Goal: Navigation & Orientation: Find specific page/section

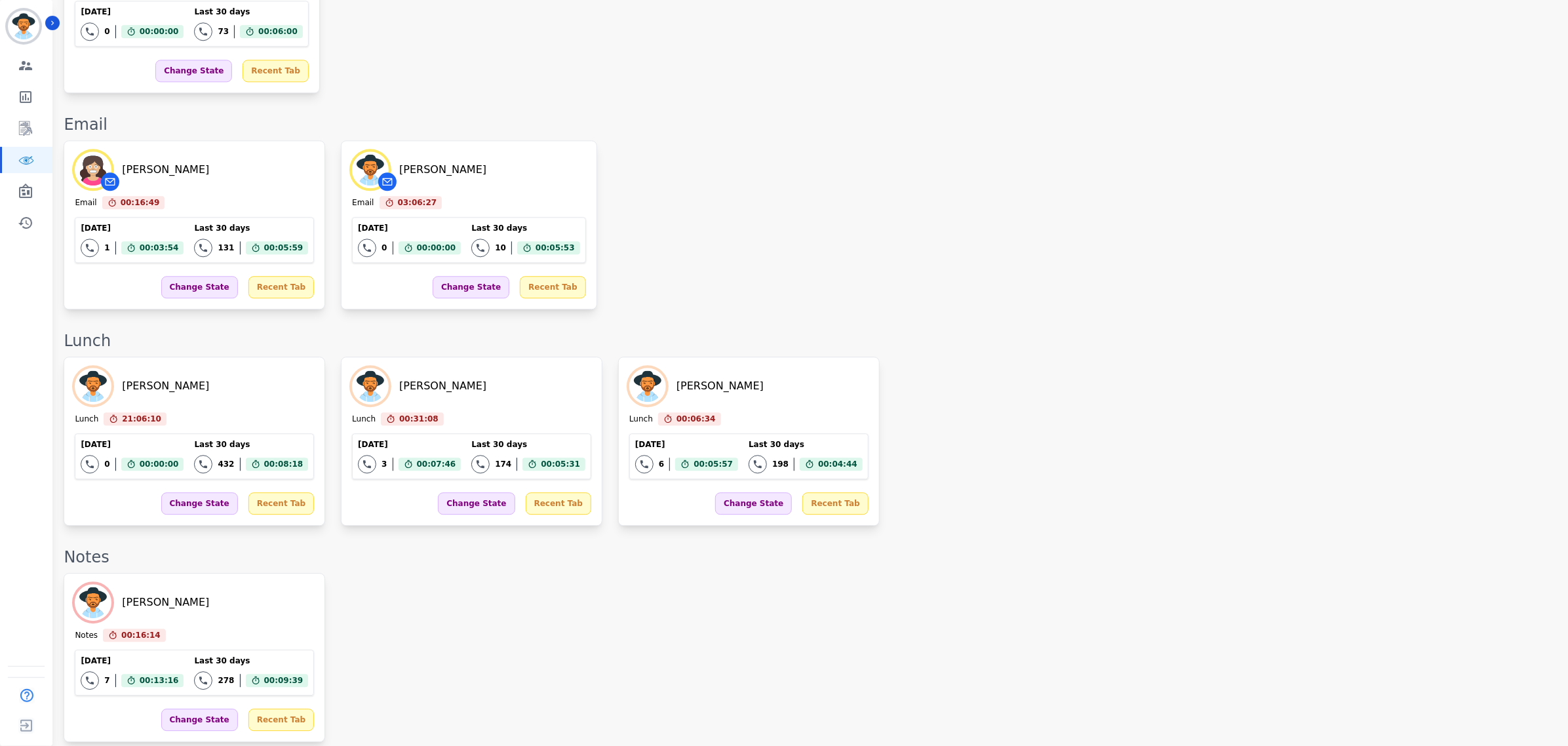
click at [1099, 421] on div "[PERSON_NAME] Lunch 21:06:10 Current State: Lunch [DATE] 0 Total interactions c…" at bounding box center [809, 441] width 1491 height 169
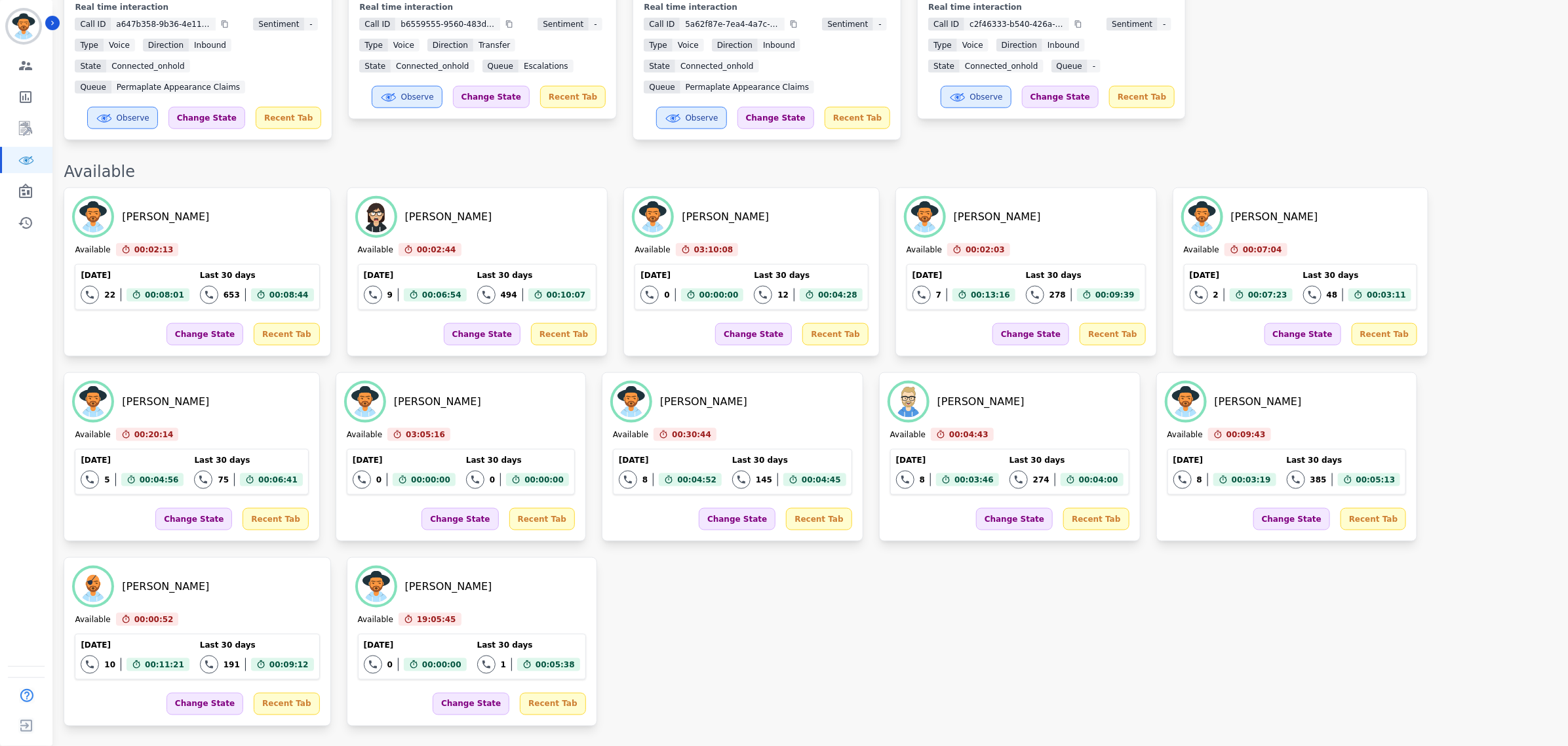
scroll to position [595, 0]
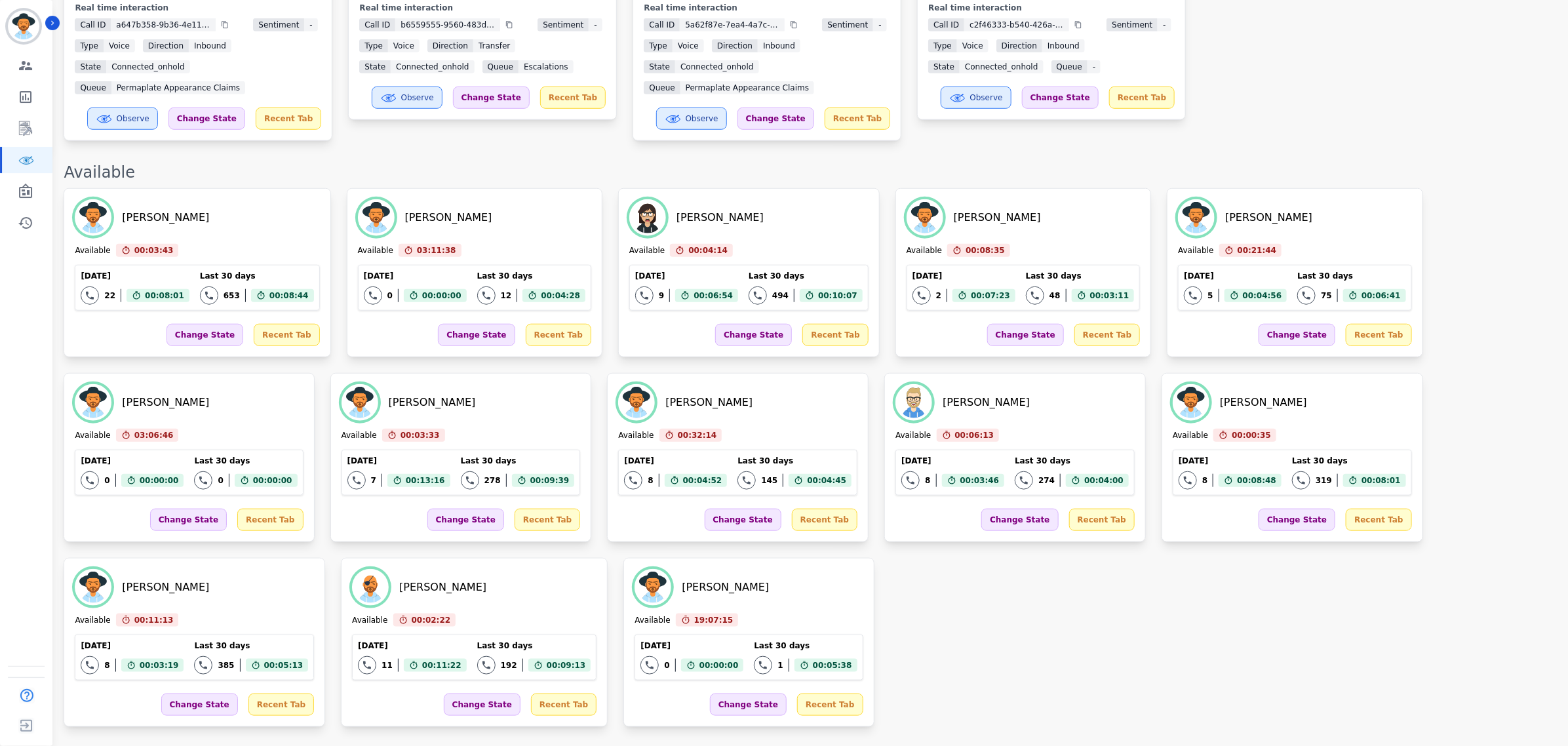
click at [856, 536] on div "[PERSON_NAME] Available 00:03:43 Current State: Available [DATE] 22 Total inter…" at bounding box center [809, 458] width 1491 height 539
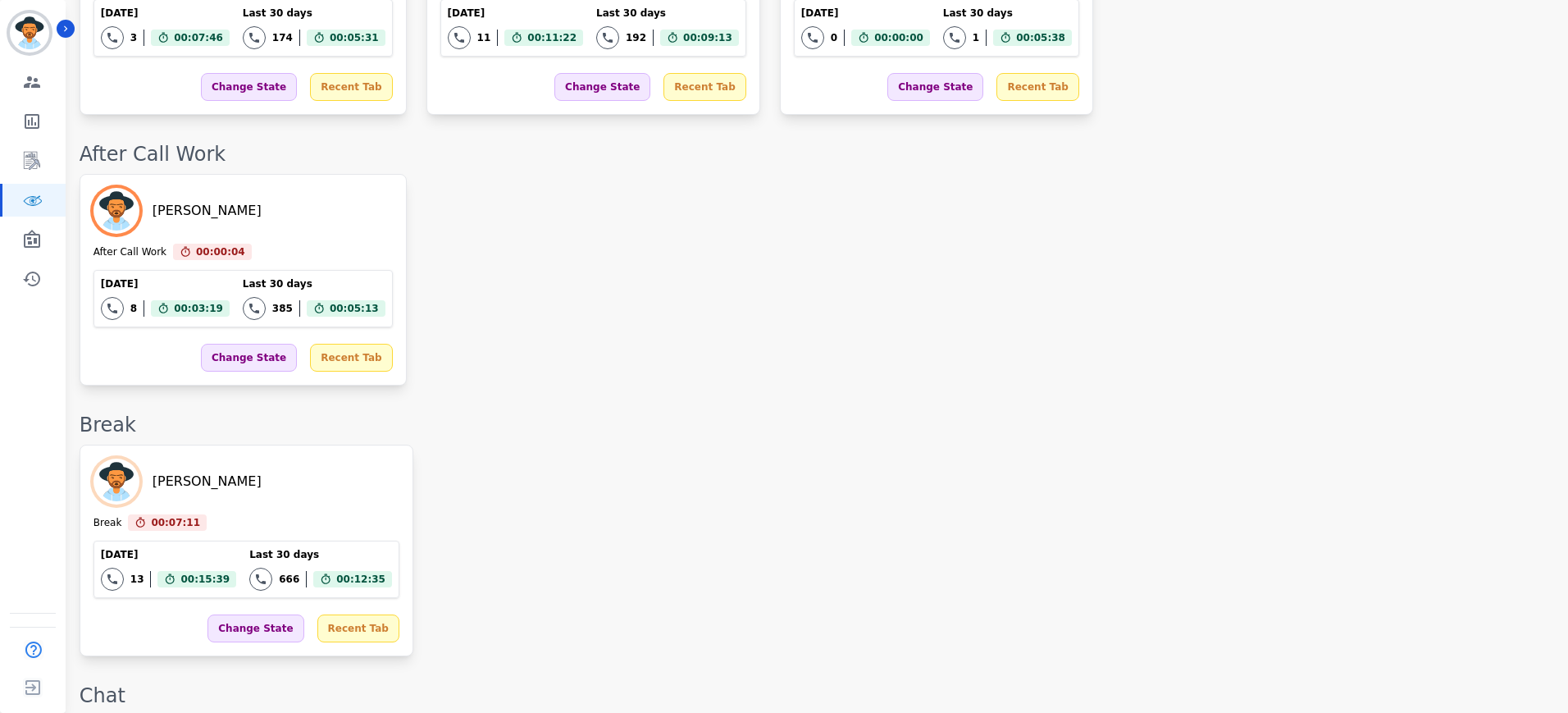
scroll to position [1203, 0]
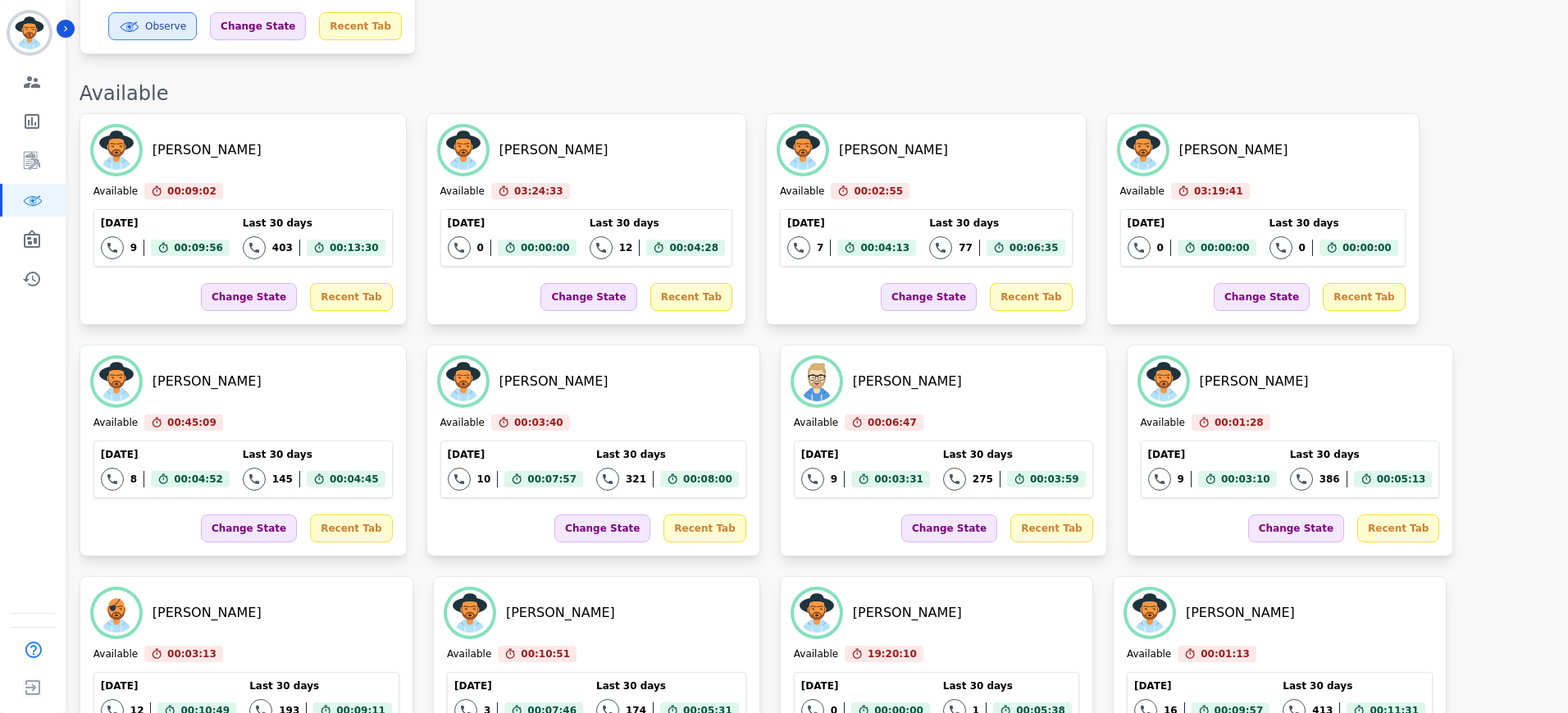
click at [1478, 377] on div "[PERSON_NAME] Available 00:09:02 Current State: Available [DATE] 9 Total intera…" at bounding box center [816, 451] width 1472 height 675
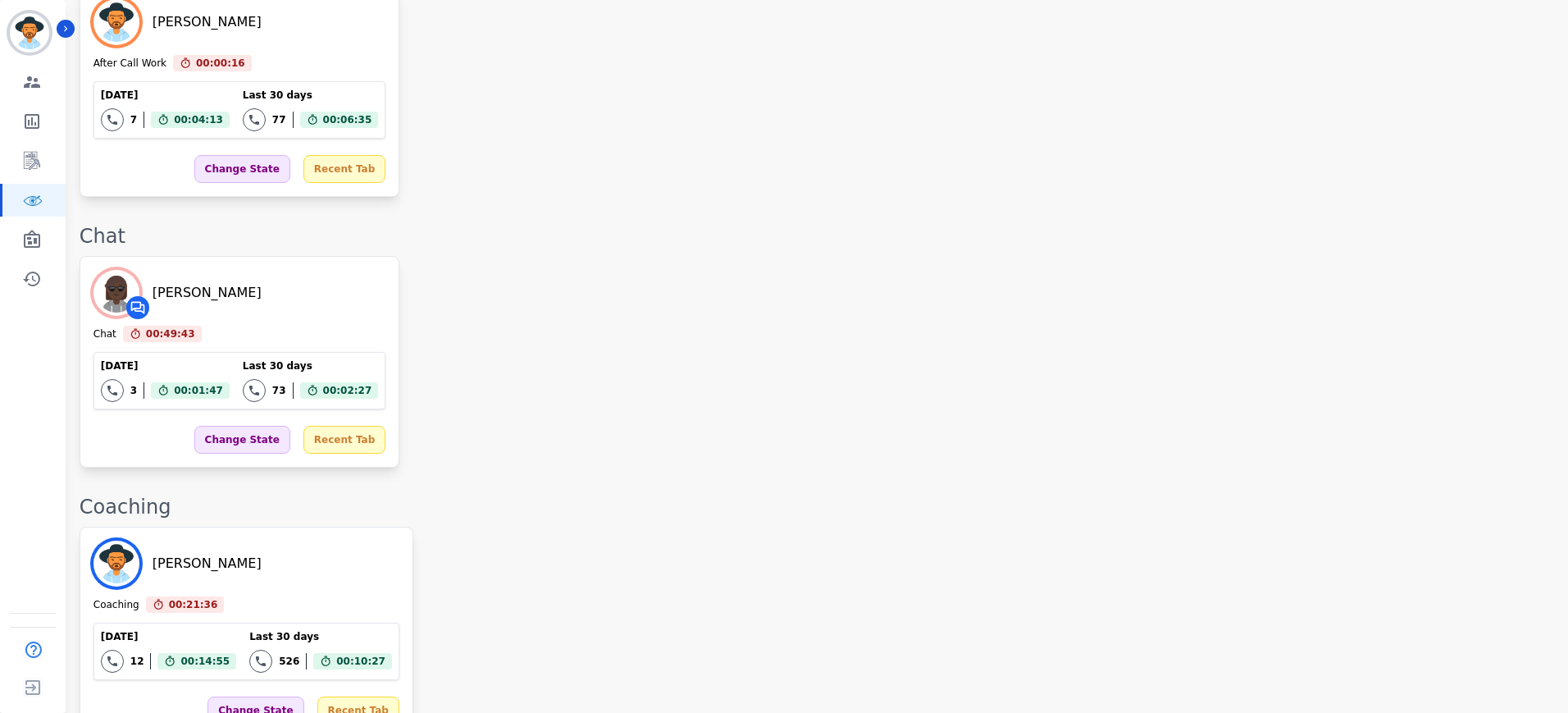
scroll to position [1997, 0]
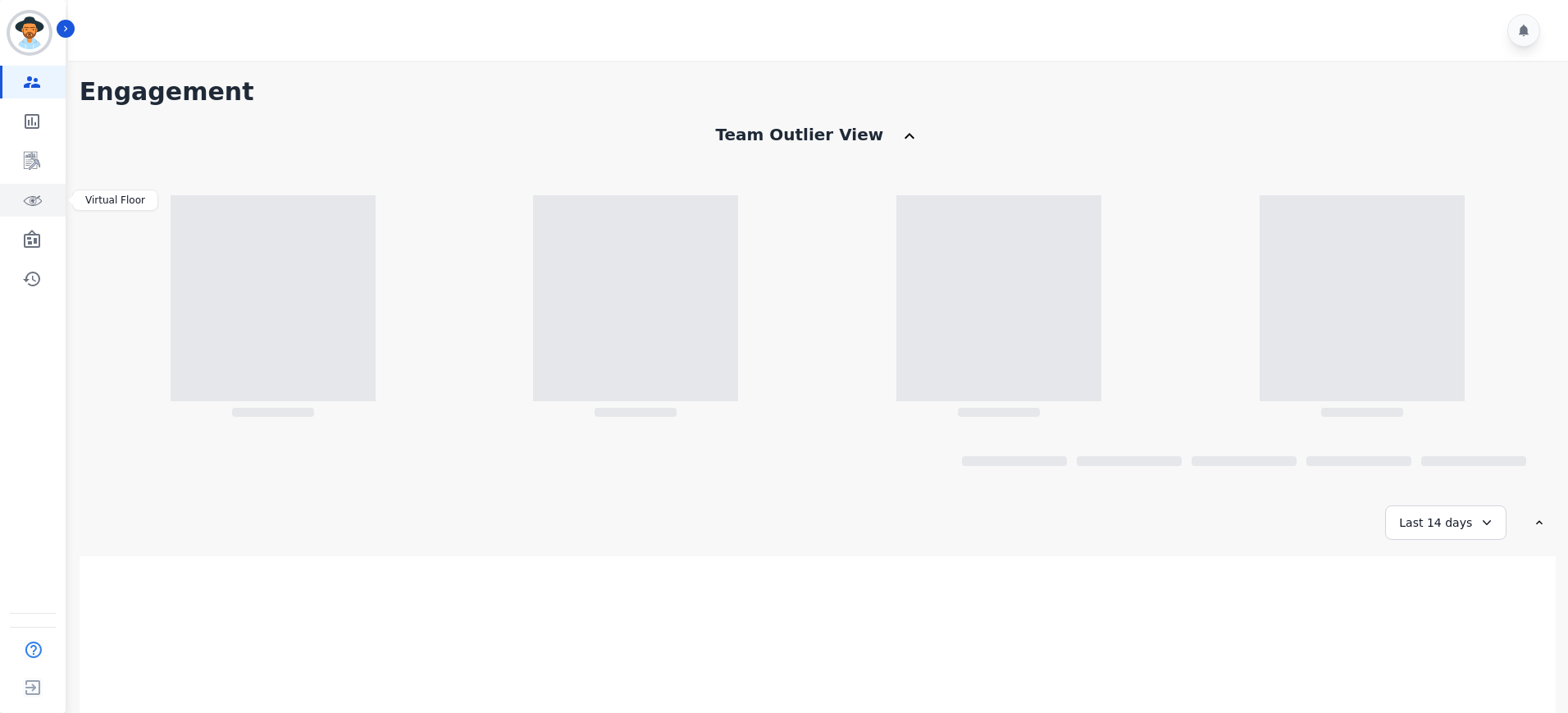
click at [30, 198] on icon "Sidebar" at bounding box center [32, 200] width 20 height 20
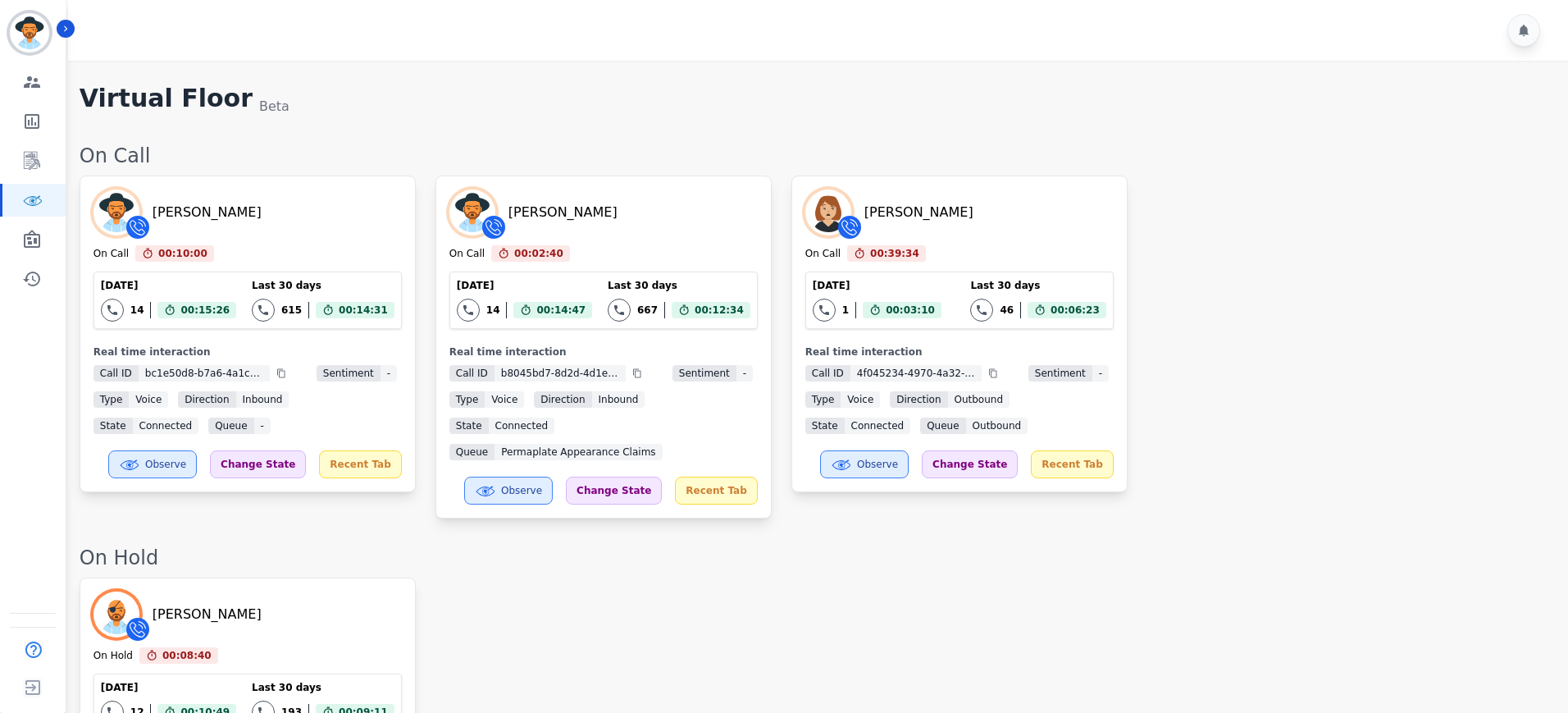
click at [774, 95] on div "Virtual Floor Beta" at bounding box center [816, 100] width 1472 height 33
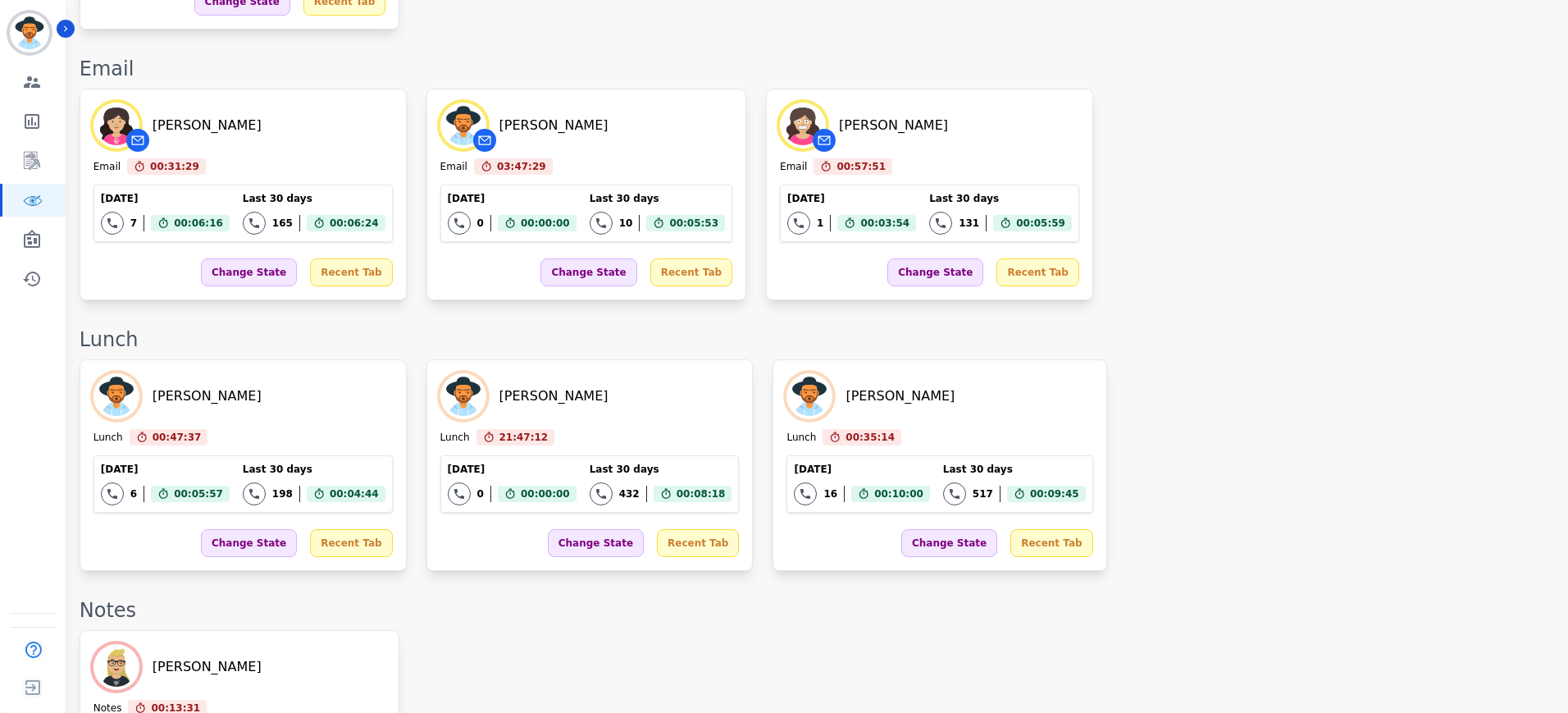
scroll to position [1659, 0]
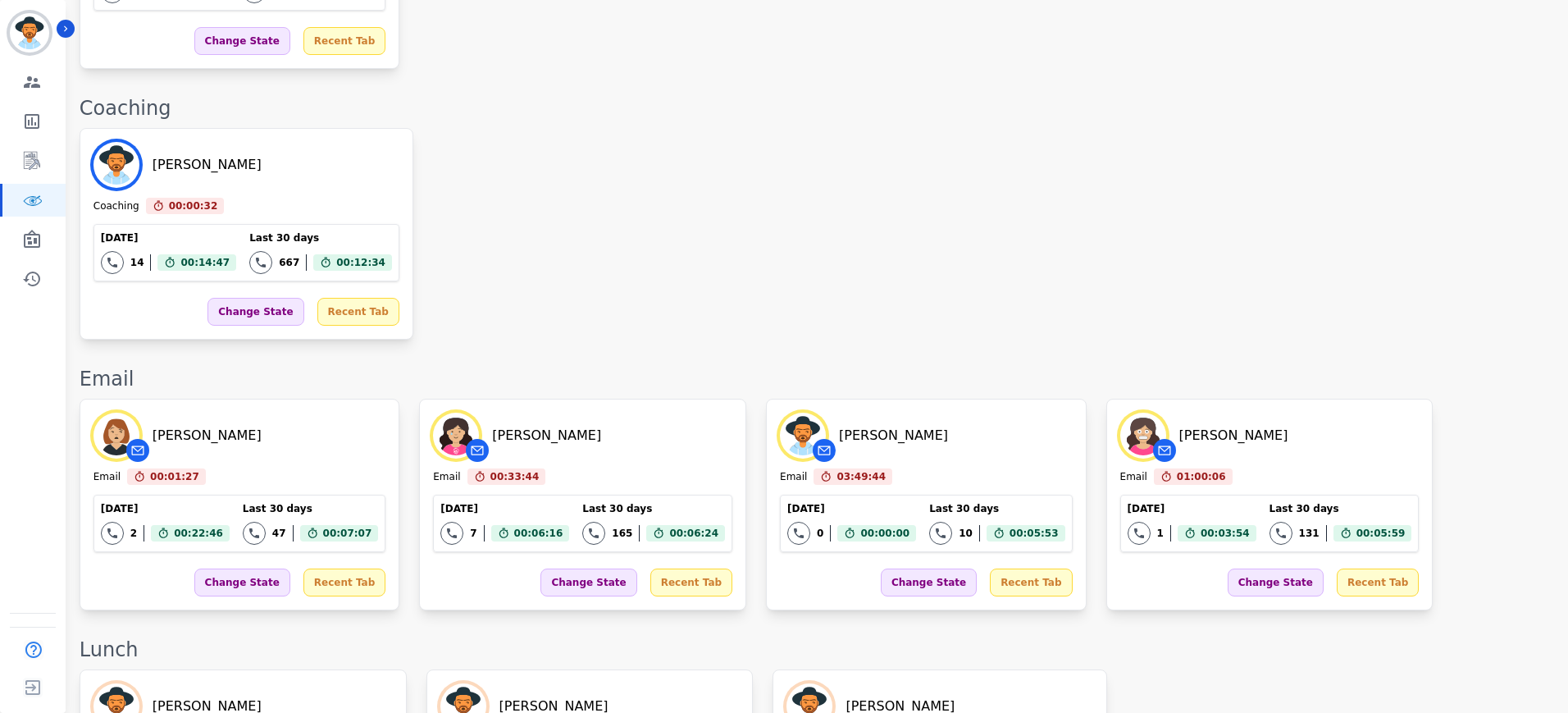
click at [643, 223] on div "[PERSON_NAME] Coaching 00:00:32 Current State: Coaching [DATE] 14 Total interac…" at bounding box center [816, 234] width 1472 height 212
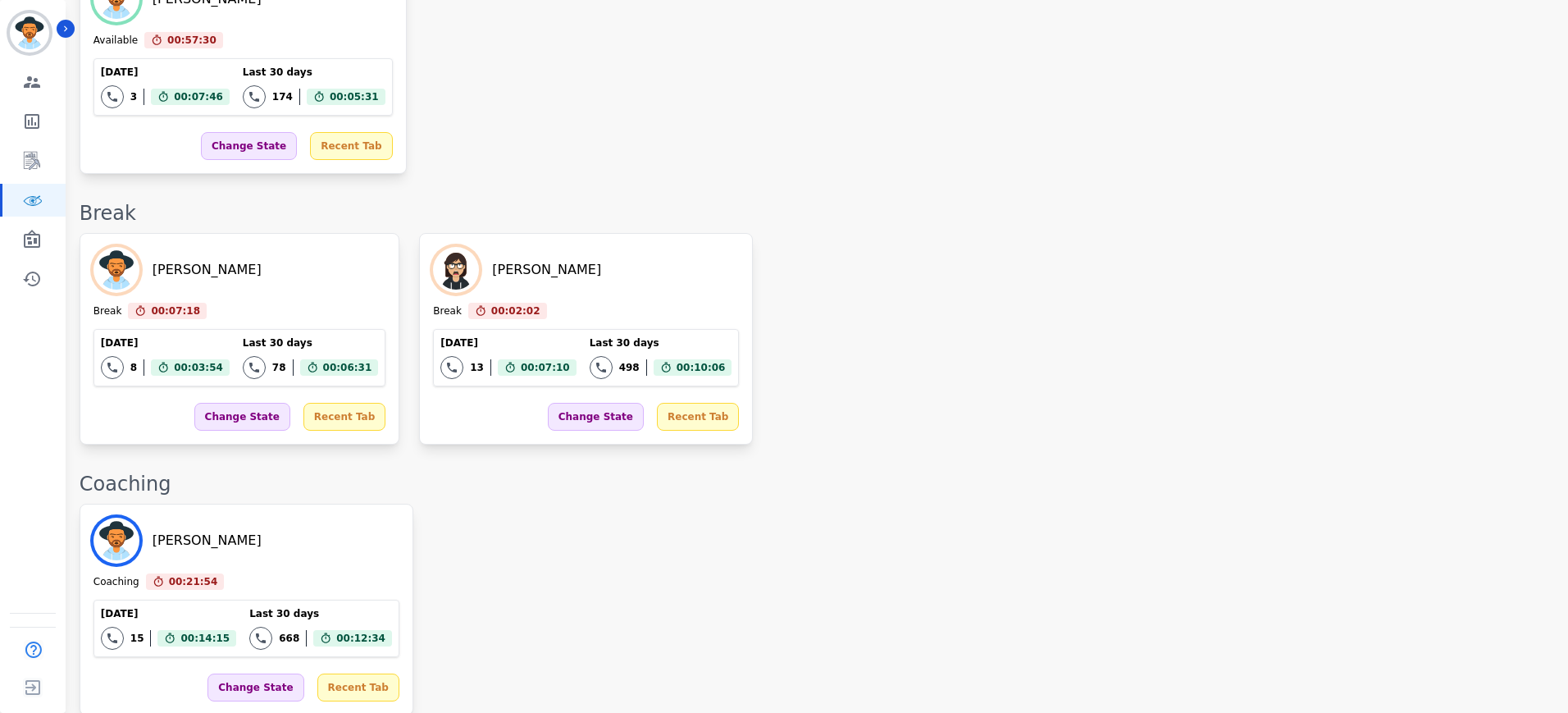
scroll to position [1070, 0]
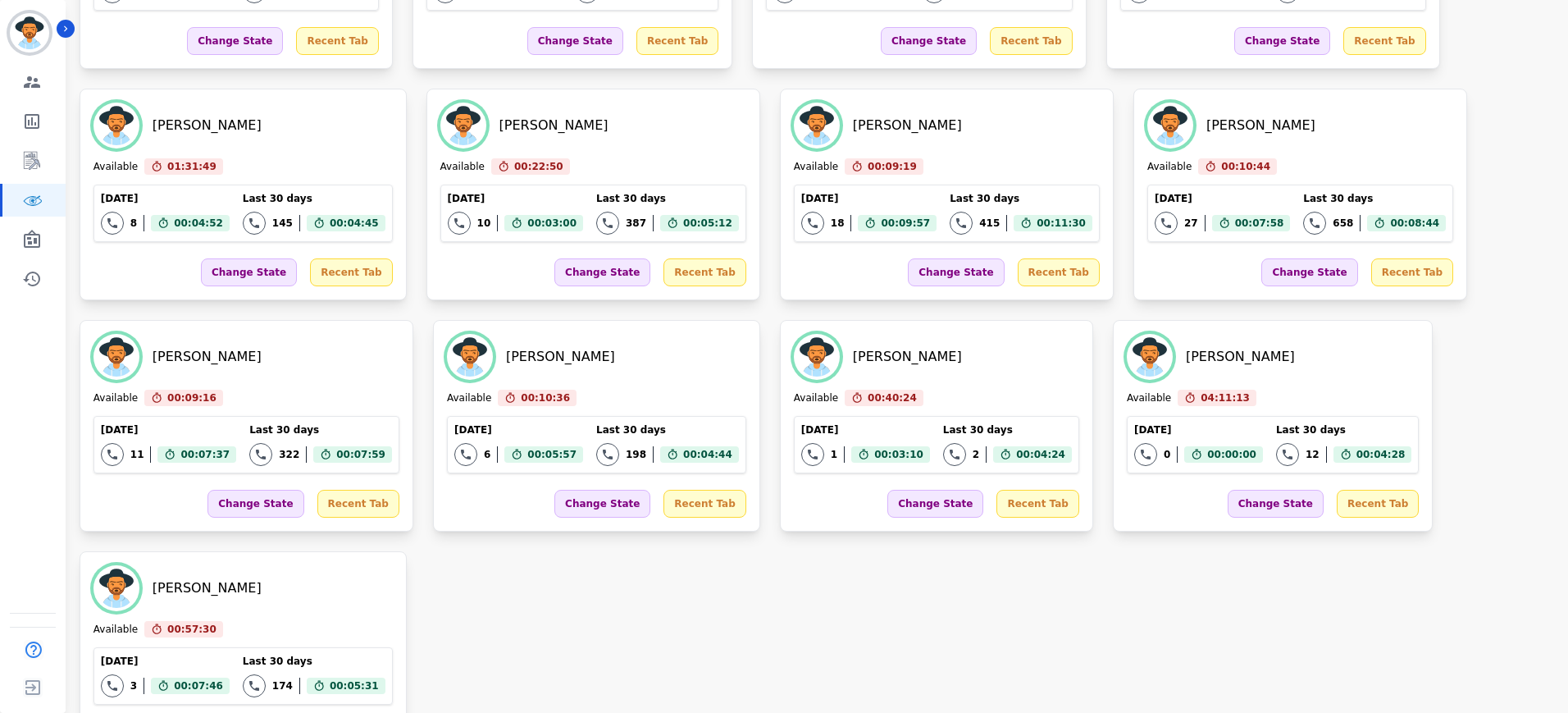
click at [721, 579] on div "Annaliese Delange Available 04:06:20 Current State: Available Today 0 Total int…" at bounding box center [816, 309] width 1472 height 906
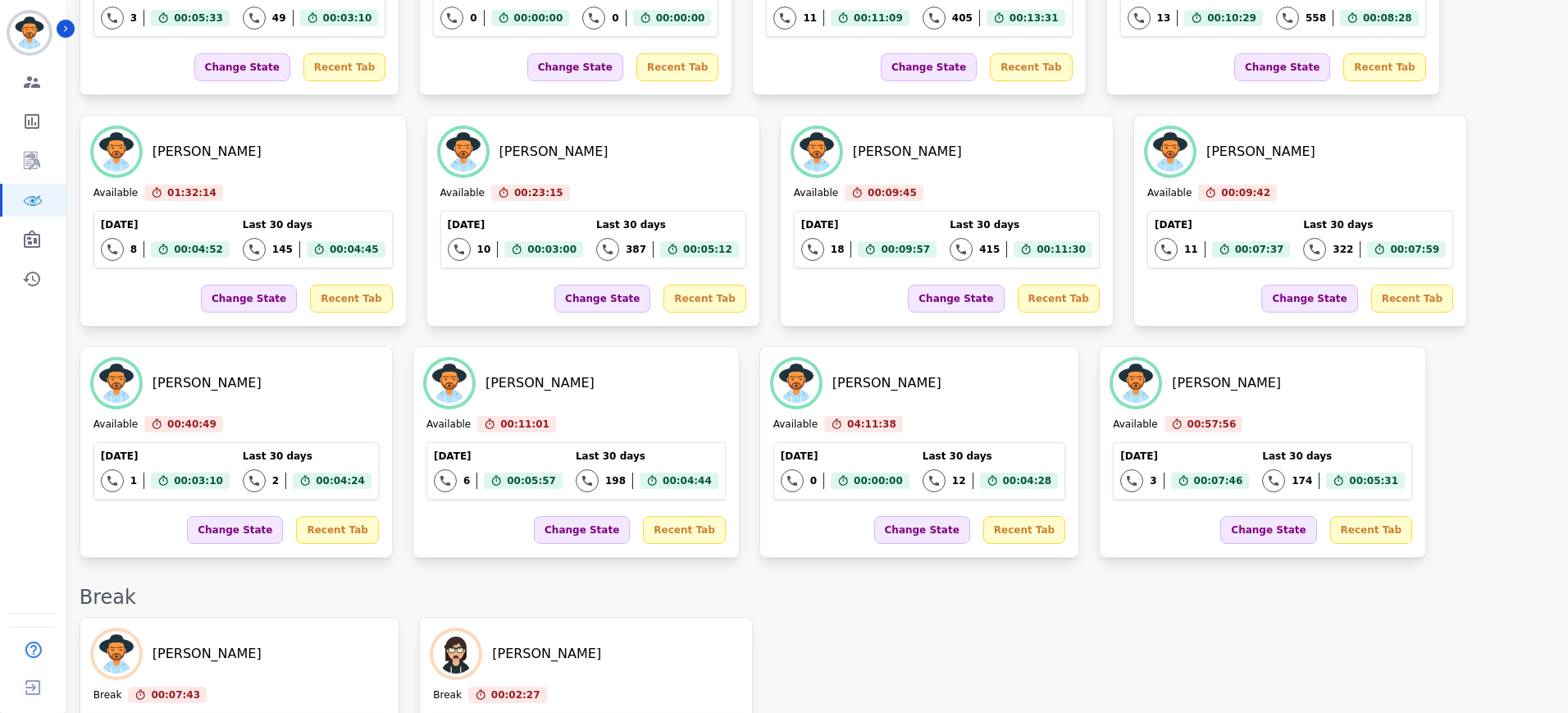
scroll to position [1612, 0]
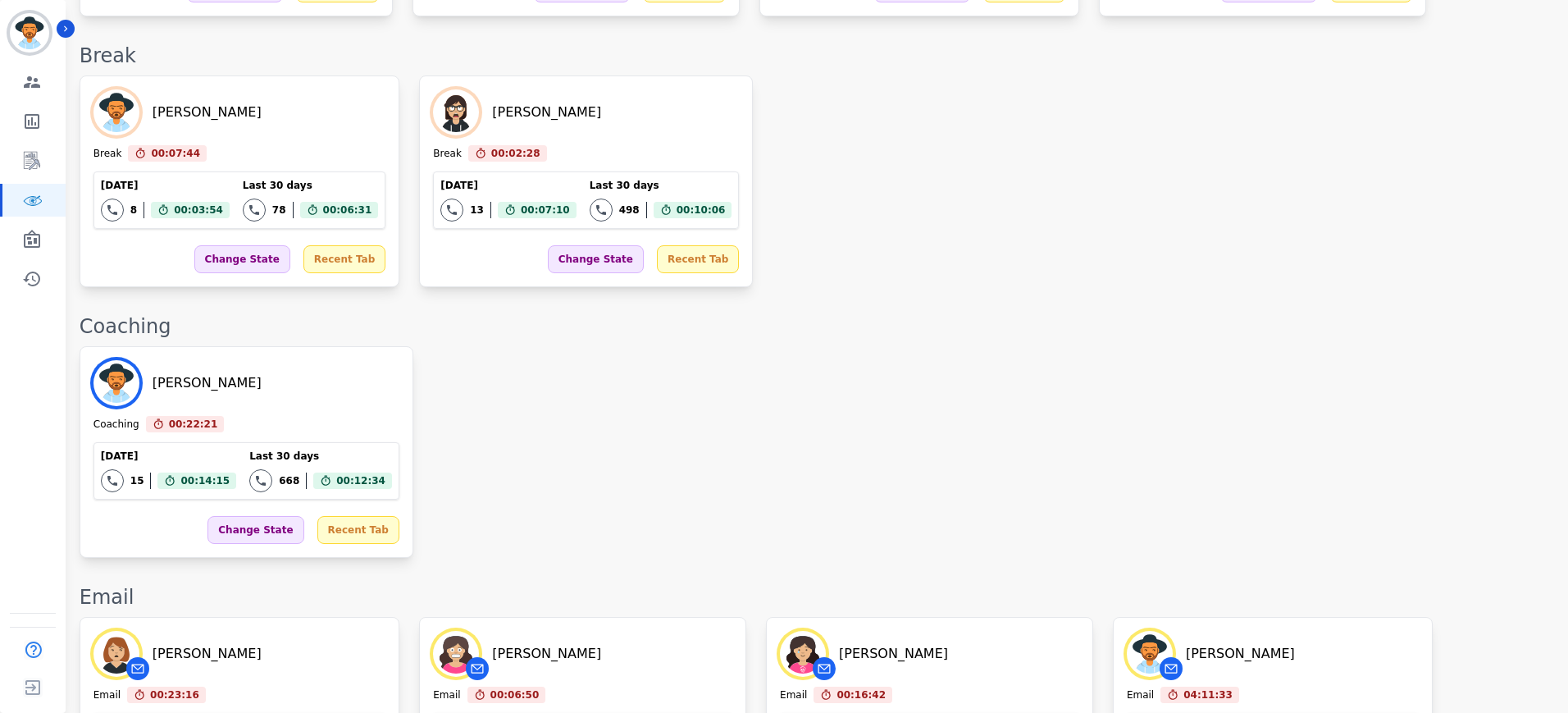
click at [1020, 256] on div "Amy Small Break 00:07:44 Current State: Break Today 8 Total interactions count …" at bounding box center [816, 181] width 1472 height 212
click at [1023, 271] on div "On Call Destiny Rosales On Call 00:09:50 Current State: On Call Today 13 Total …" at bounding box center [816, 452] width 1472 height 3845
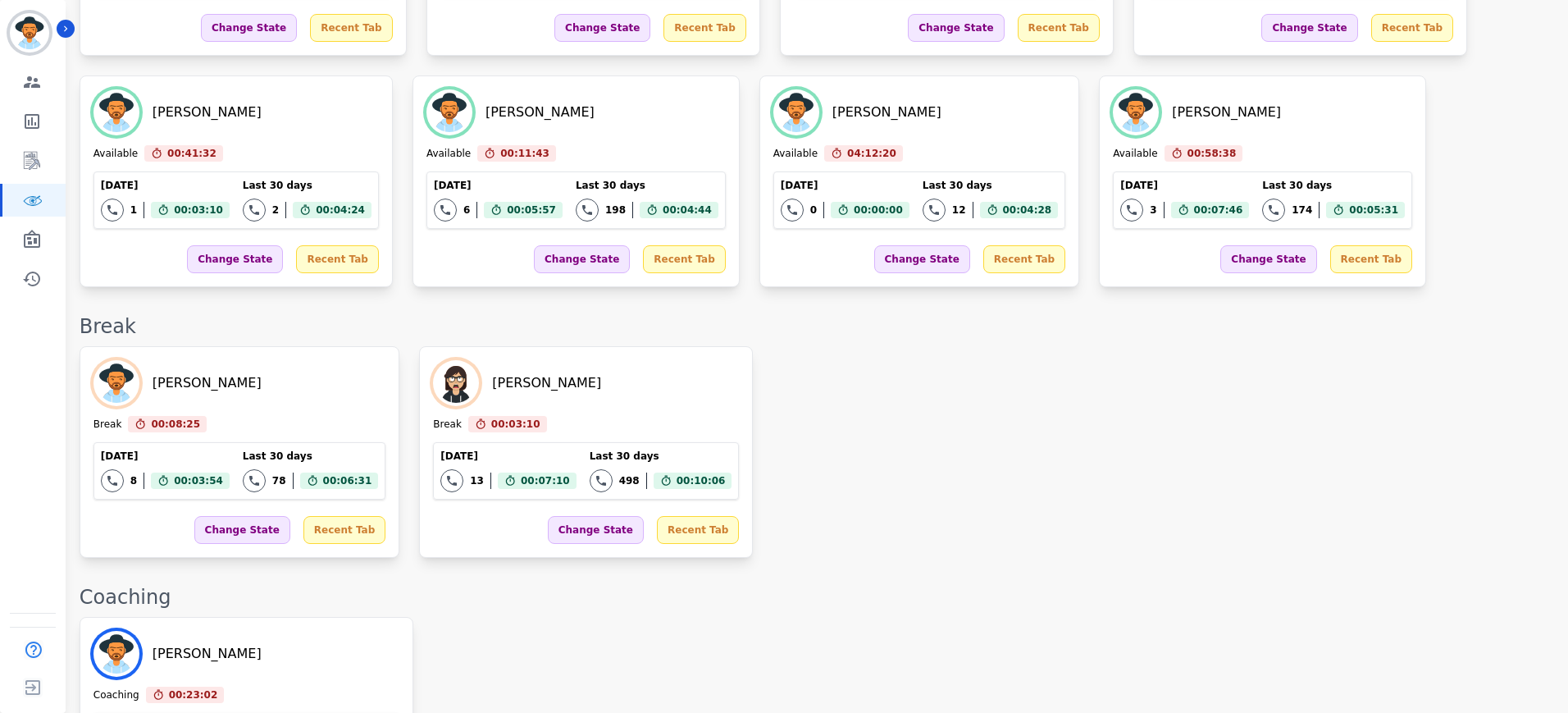
click at [997, 513] on div "Amy Small Break 00:08:25 Current State: Break Today 8 Total interactions count …" at bounding box center [816, 452] width 1472 height 212
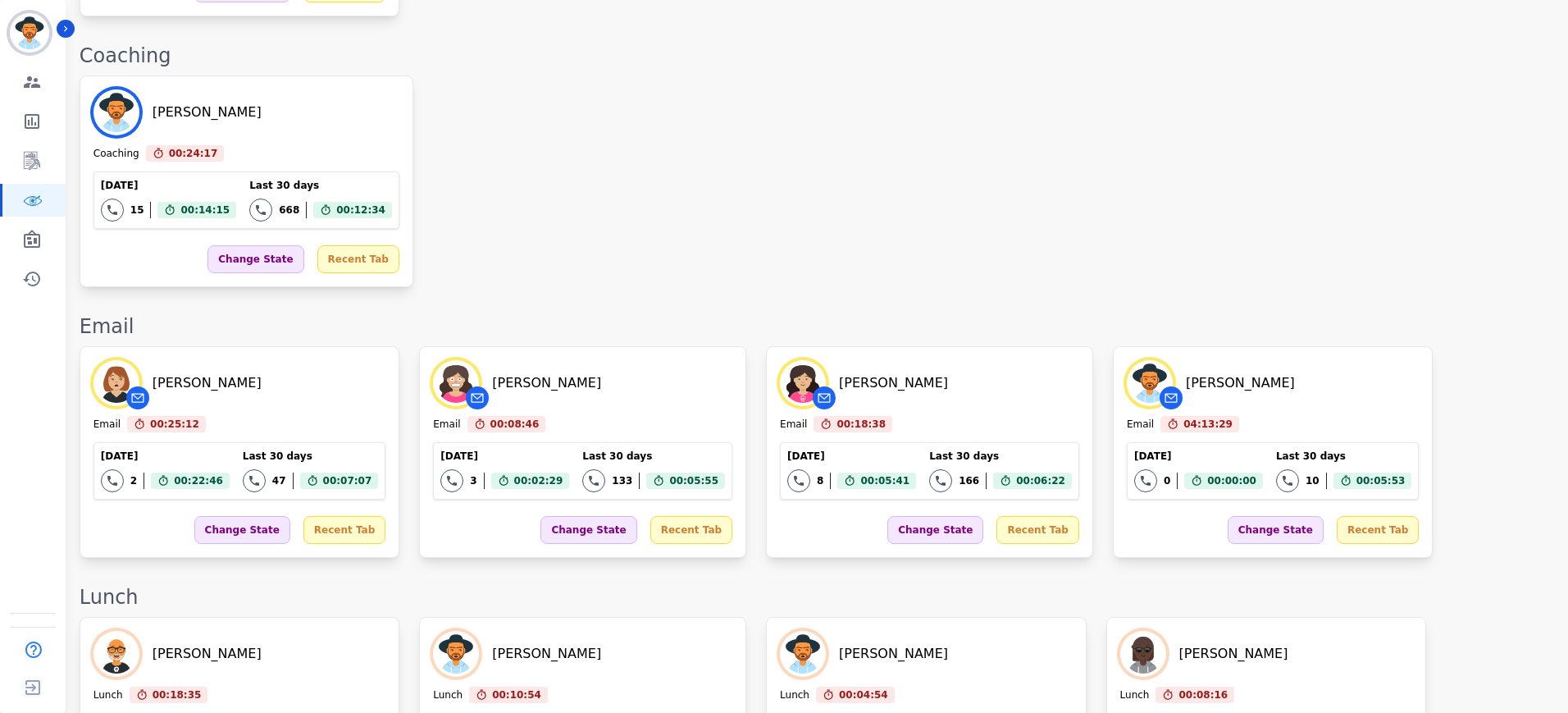
scroll to position [1843, 0]
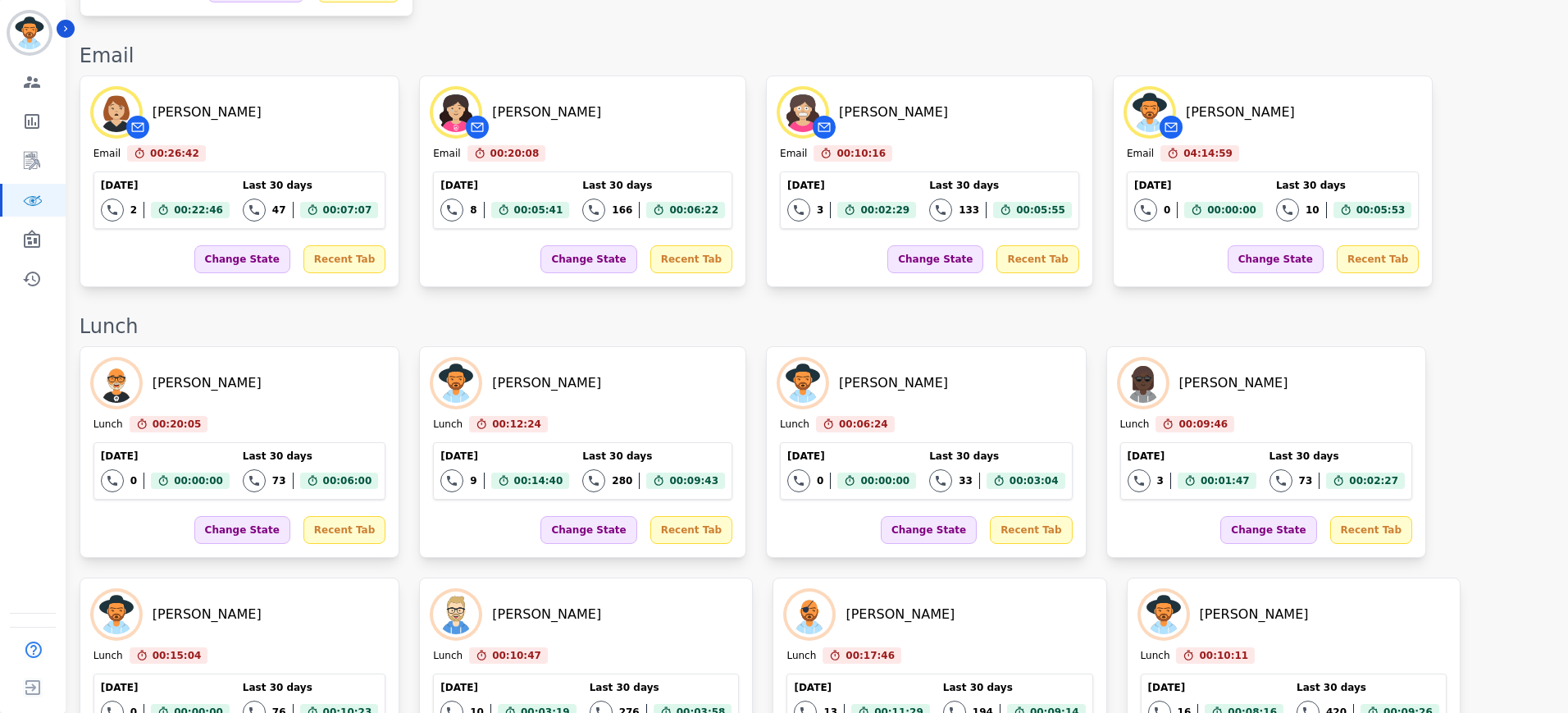
click at [1442, 366] on div "Thomas Thulin Lunch 00:20:05 Current State: Lunch Today 0 Total interactions co…" at bounding box center [816, 684] width 1472 height 675
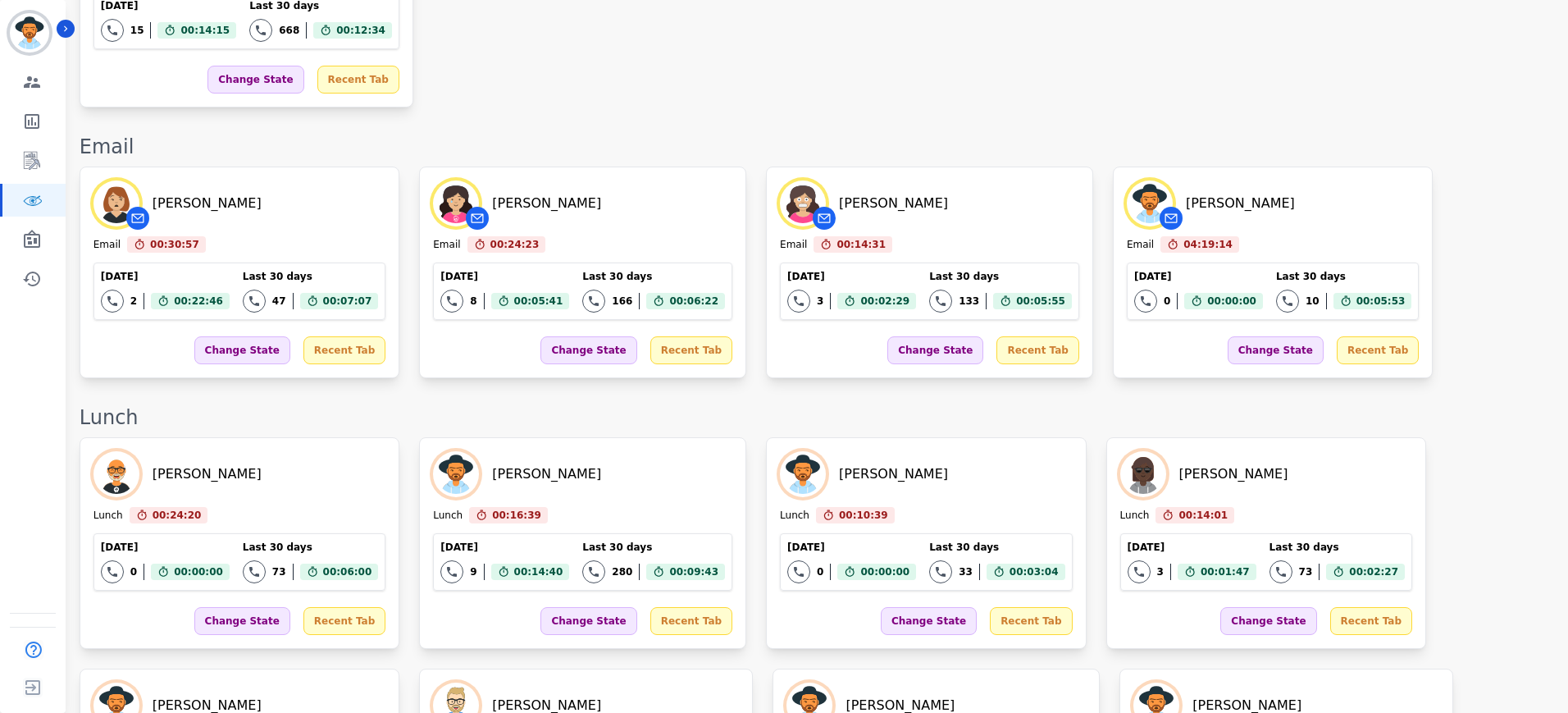
scroll to position [1316, 0]
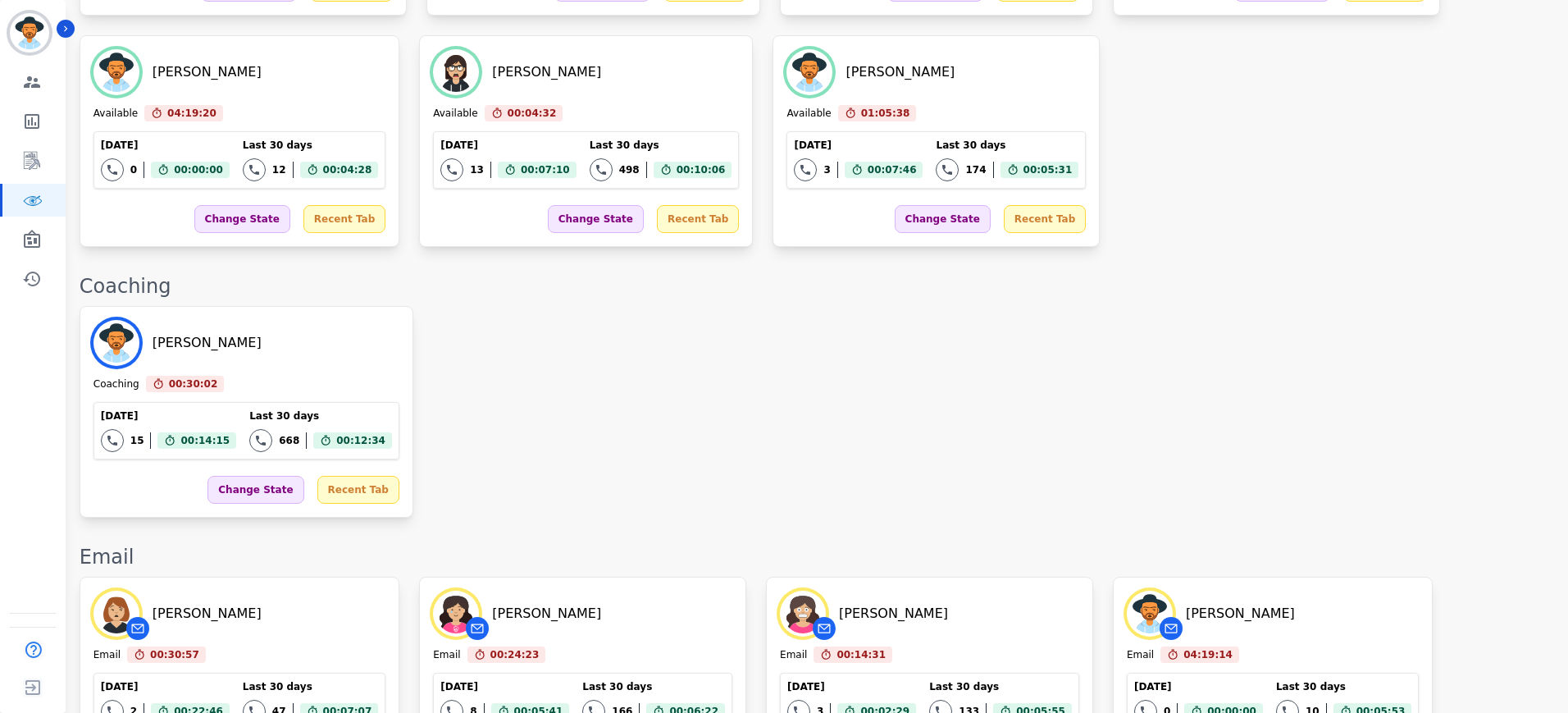
click at [661, 401] on div "Yosiah Simpkins Coaching 00:30:02 Current State: Coaching Today 15 Total intera…" at bounding box center [816, 412] width 1472 height 212
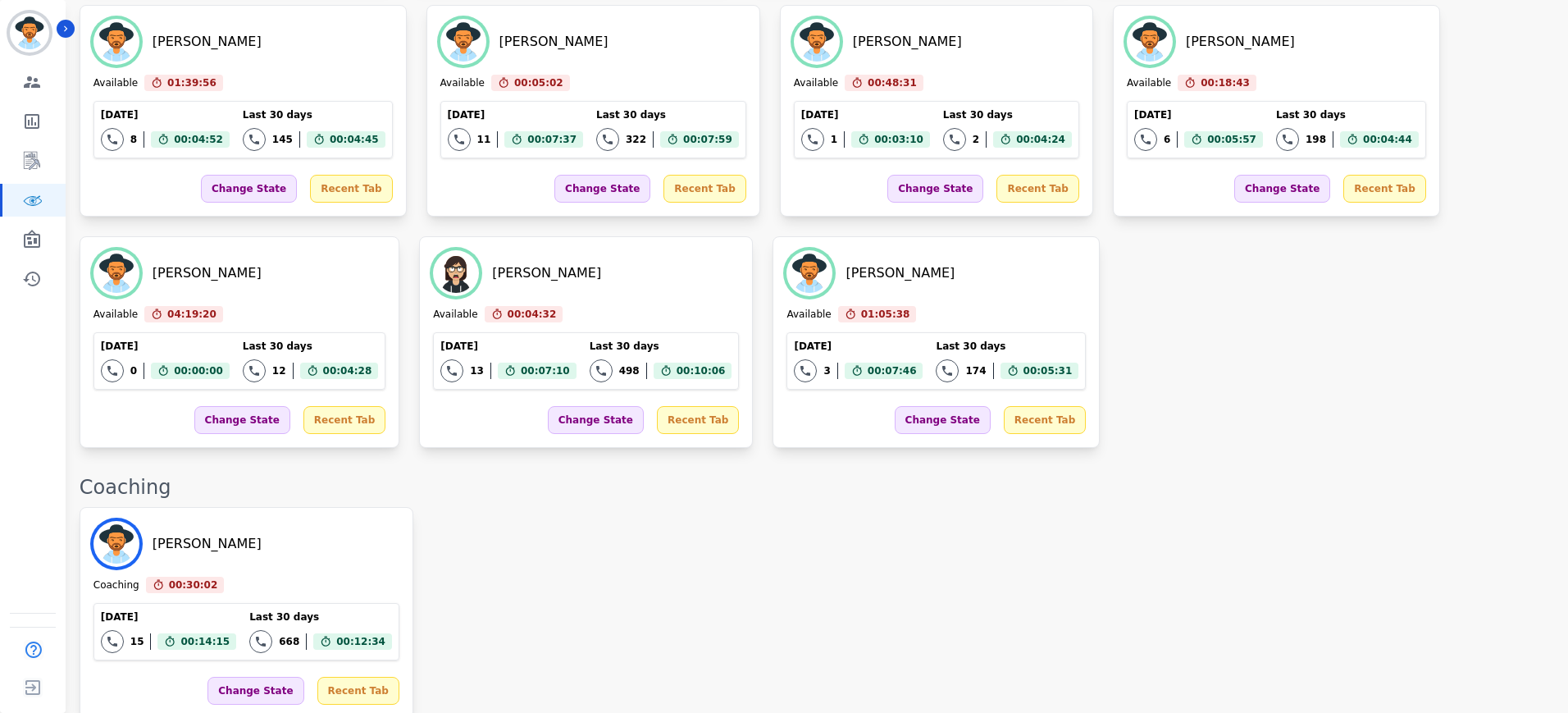
scroll to position [1110, 0]
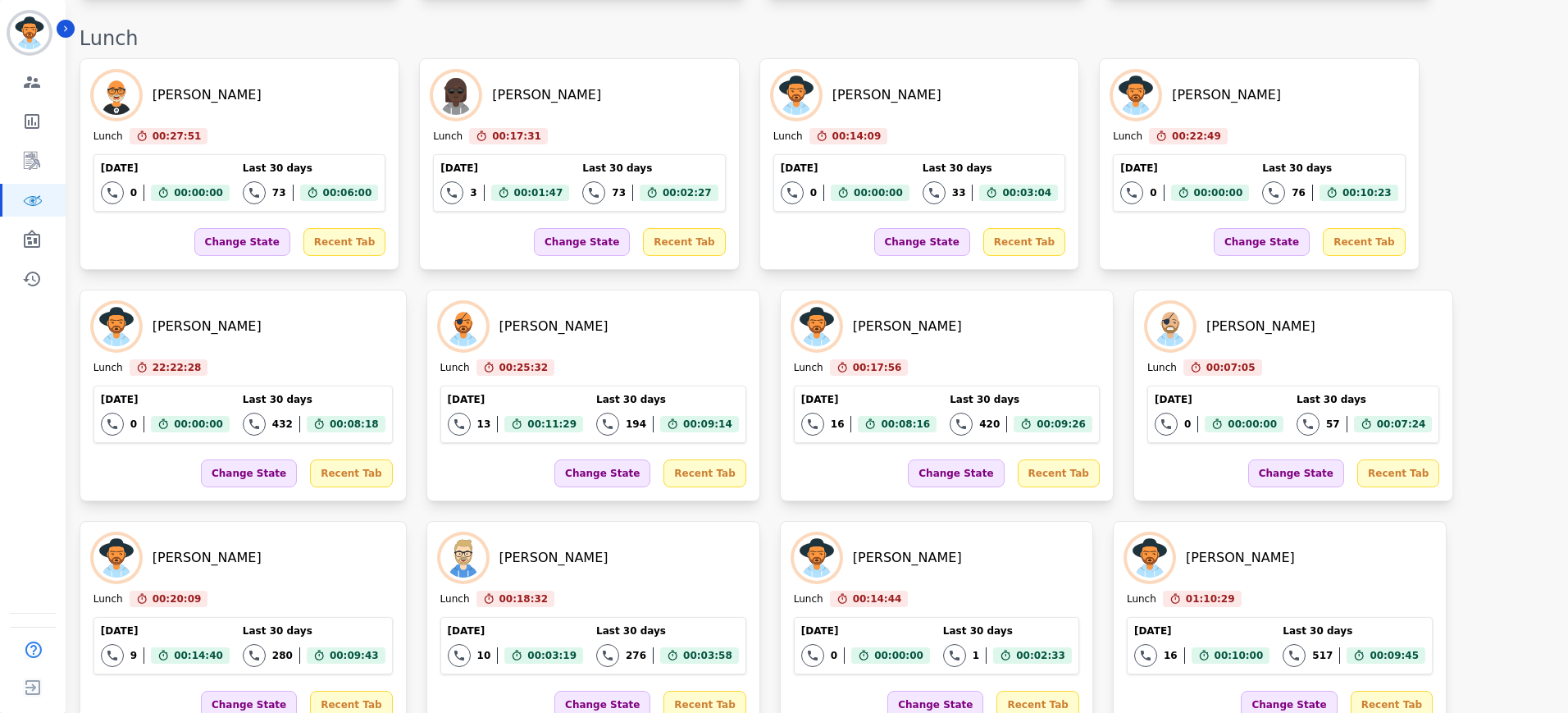
scroll to position [2513, 0]
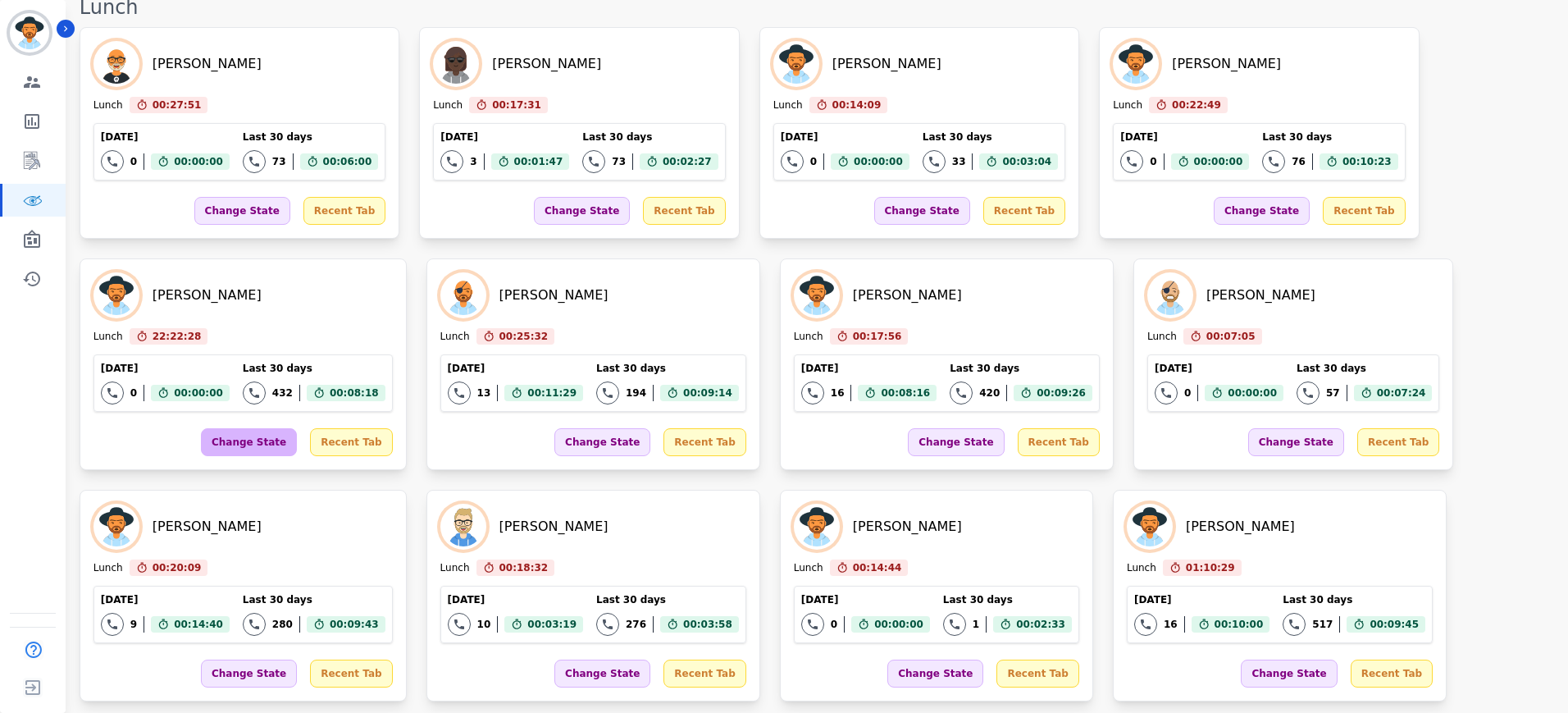
click at [226, 433] on div "Change State" at bounding box center [249, 442] width 96 height 28
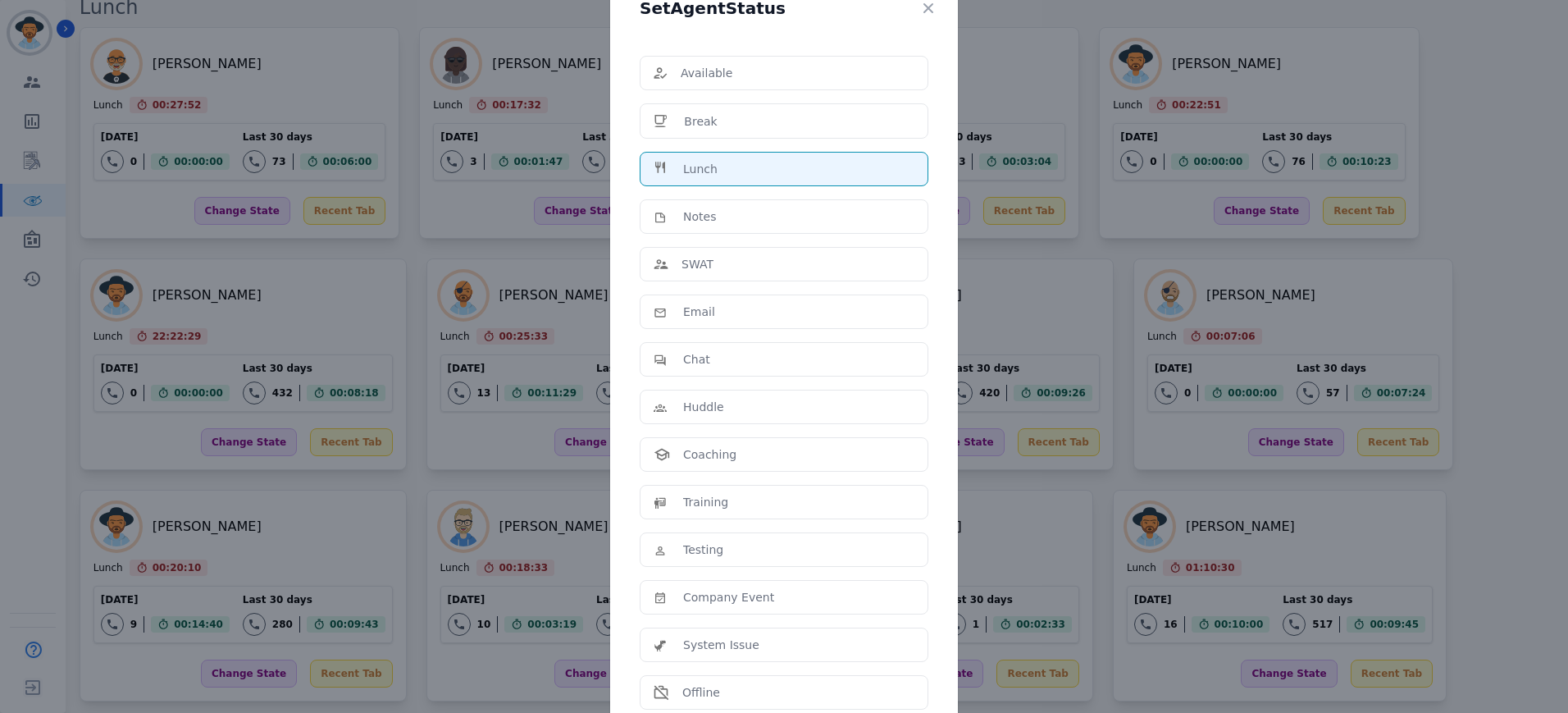
scroll to position [179, 0]
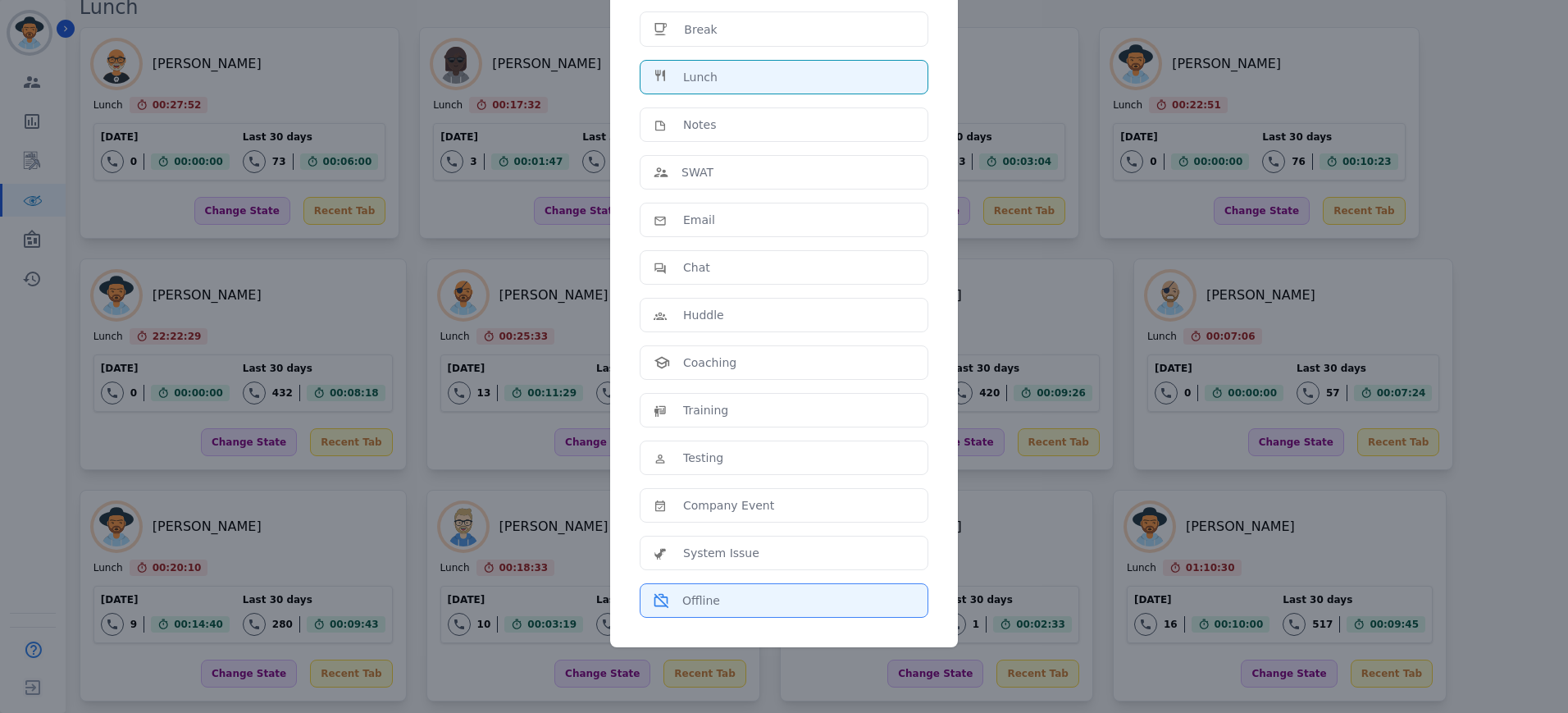
click at [732, 590] on li "Offline" at bounding box center [784, 601] width 288 height 34
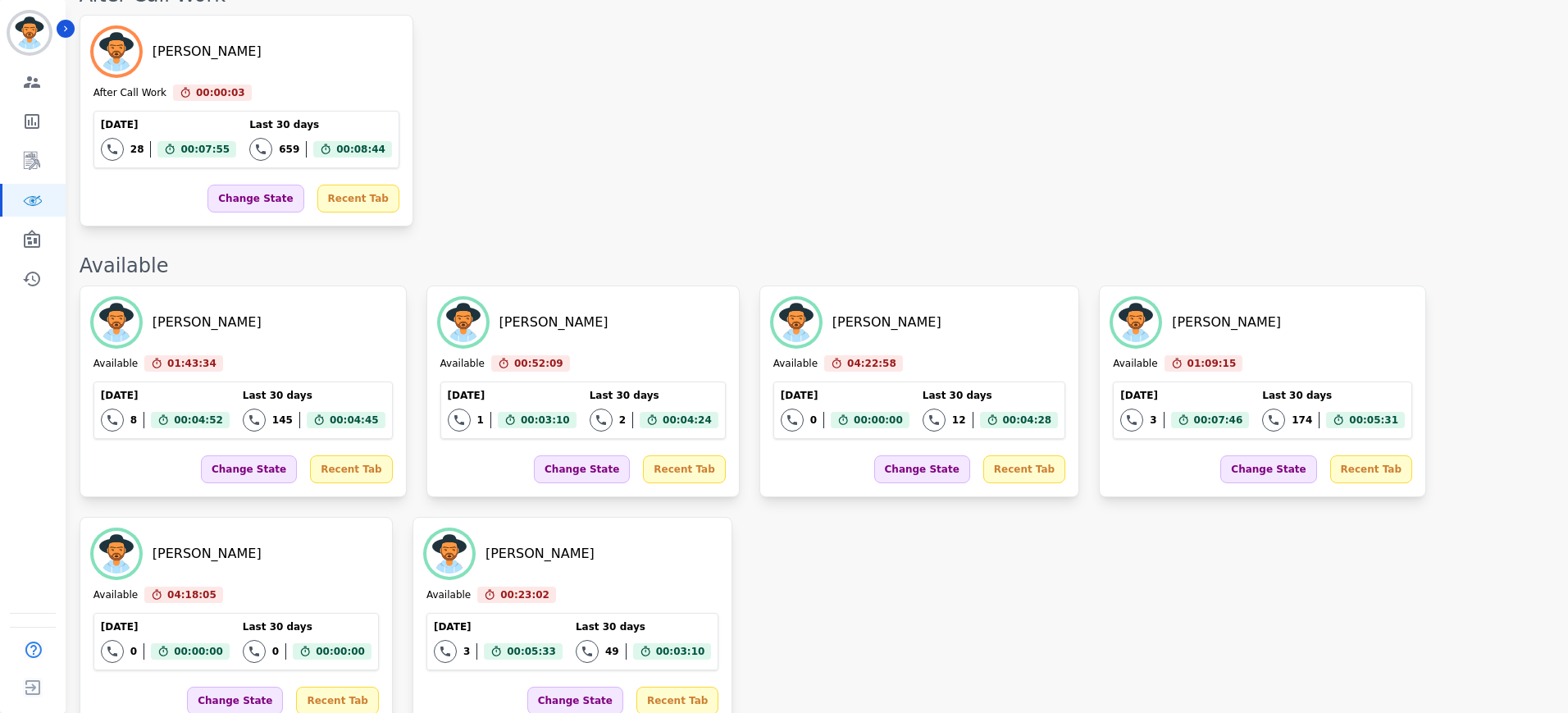
scroll to position [1076, 0]
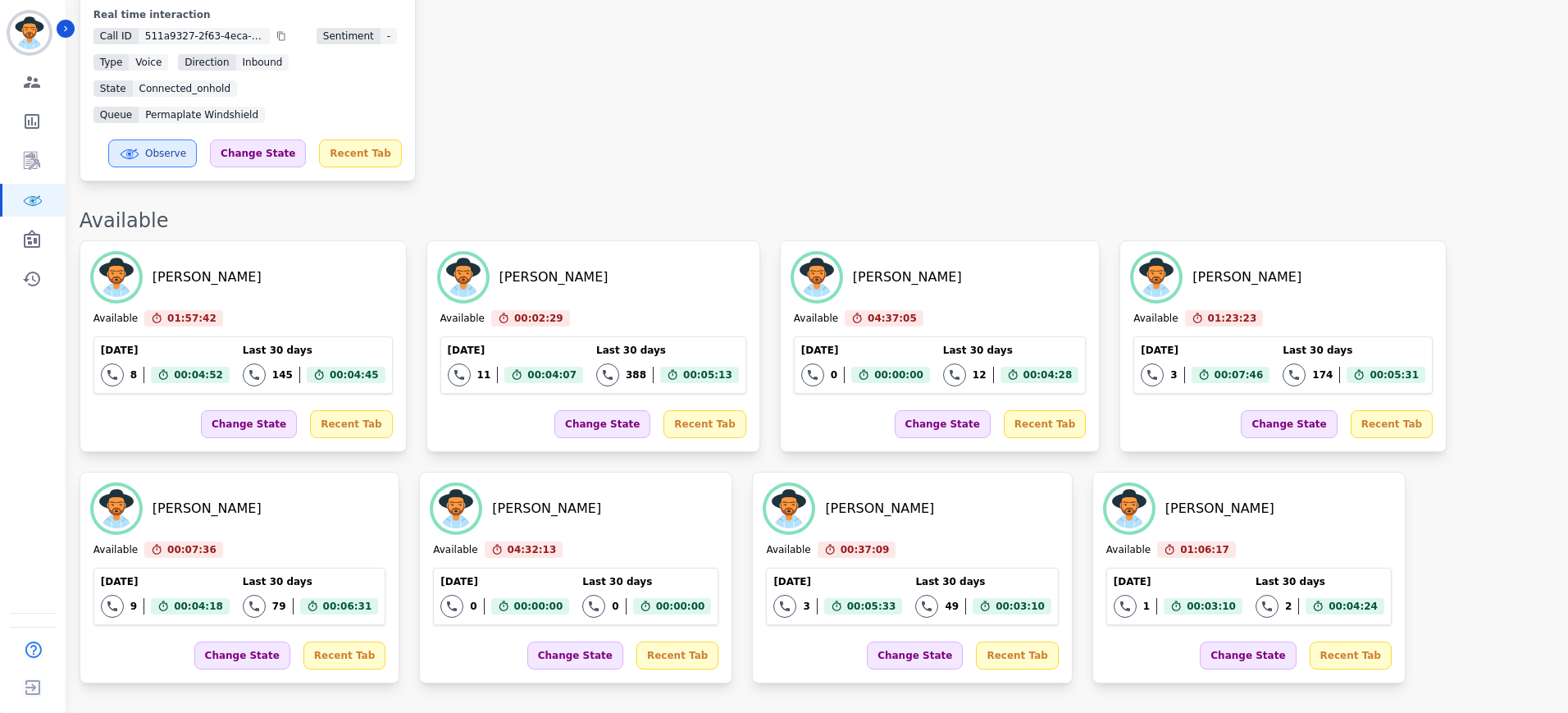
click at [607, 80] on div "Javiera Carrasco On Hold 00:15:17 Current State: On Hold Today 14 Total interac…" at bounding box center [816, 9] width 1472 height 343
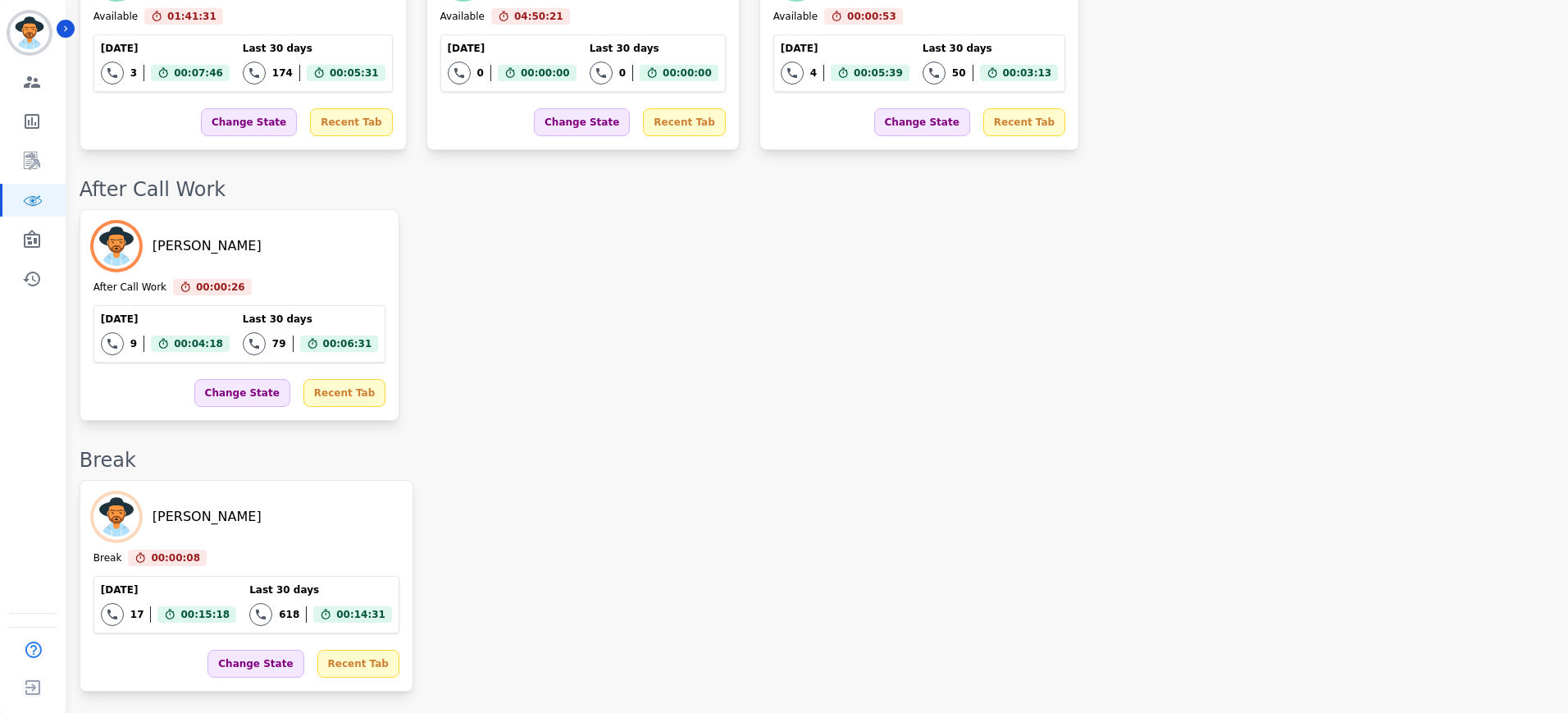
click at [790, 391] on div "Amy Small After Call Work 00:00:26 Current State: After Call Work Today 9 Total…" at bounding box center [816, 315] width 1472 height 212
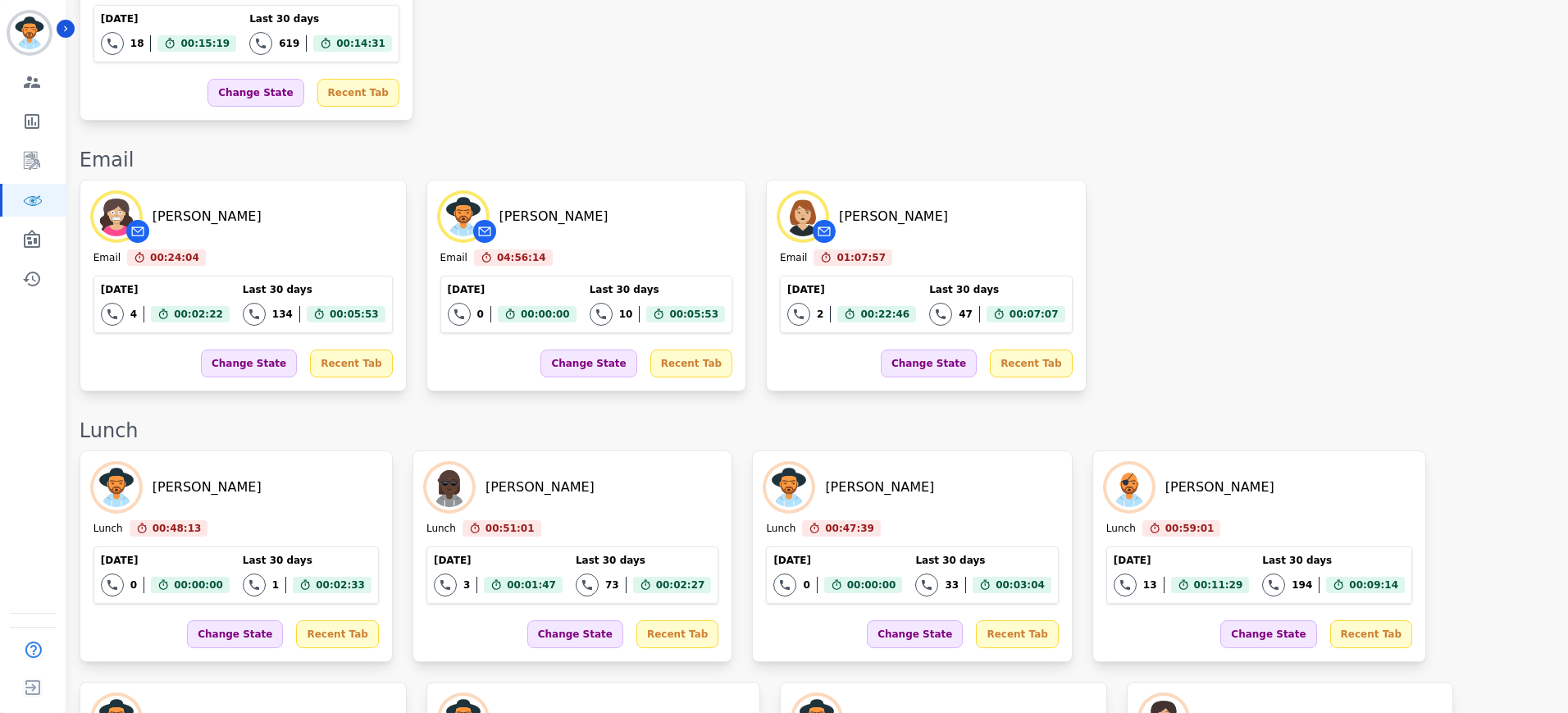
scroll to position [2462, 0]
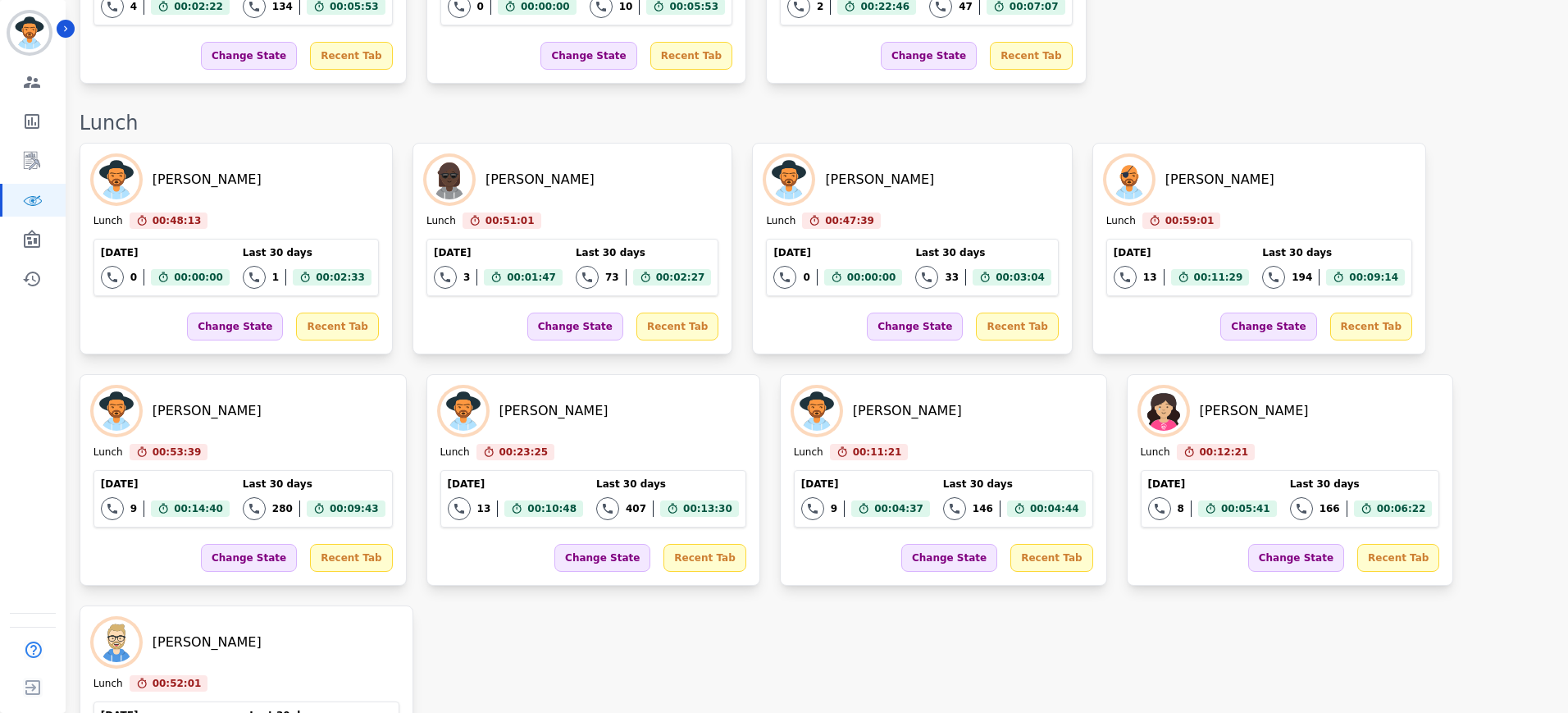
click at [1374, 441] on div "Levi Kimball Lunch 00:48:13 Current State: Lunch Today 0 Total interactions cou…" at bounding box center [816, 480] width 1472 height 675
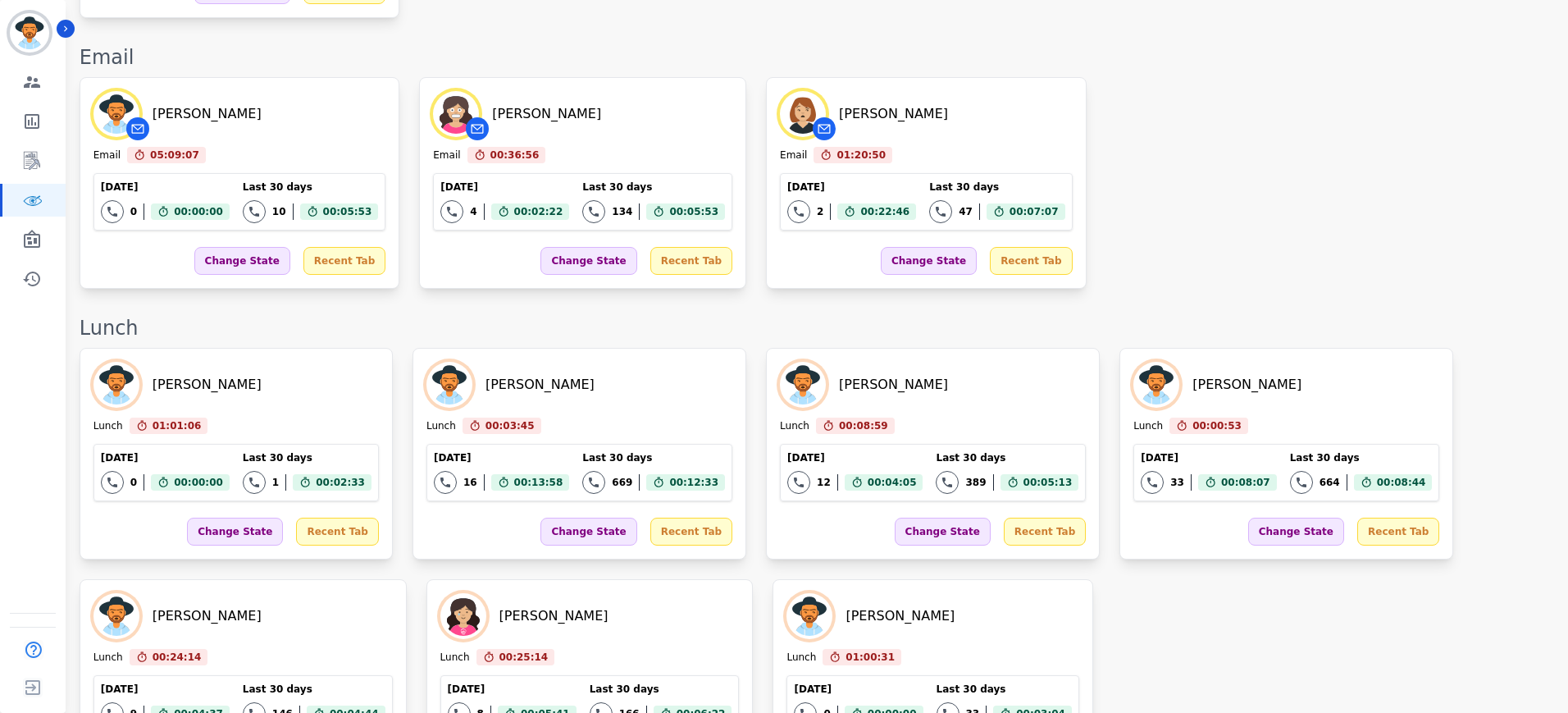
scroll to position [2125, 0]
